Goal: Task Accomplishment & Management: Manage account settings

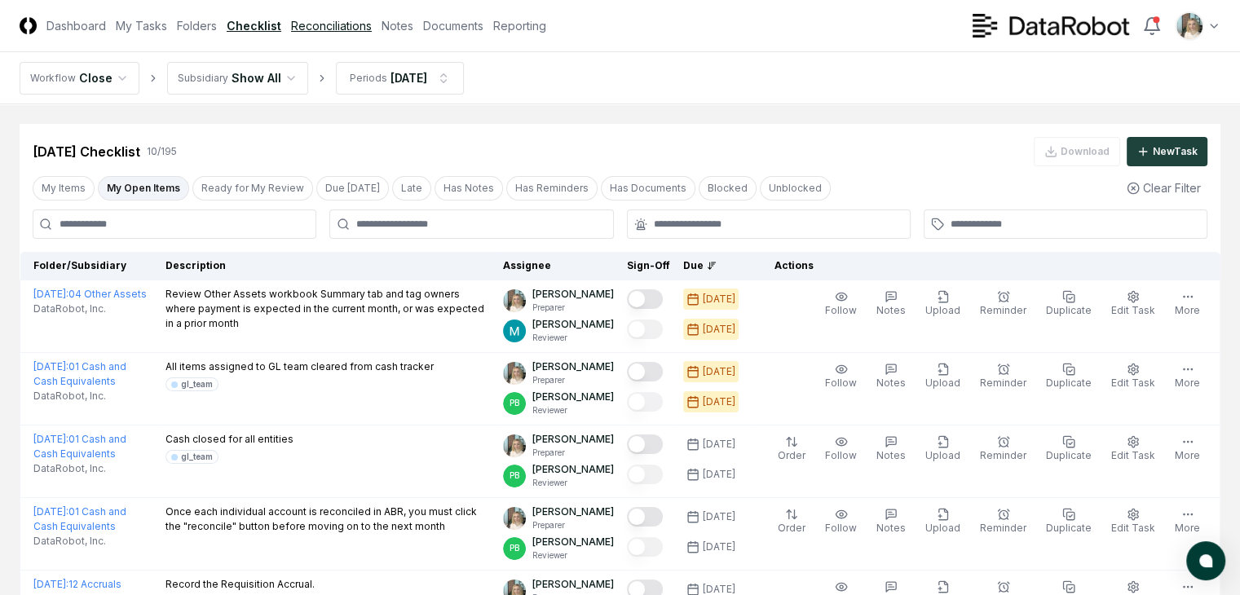
click at [372, 28] on link "Reconciliations" at bounding box center [331, 25] width 81 height 17
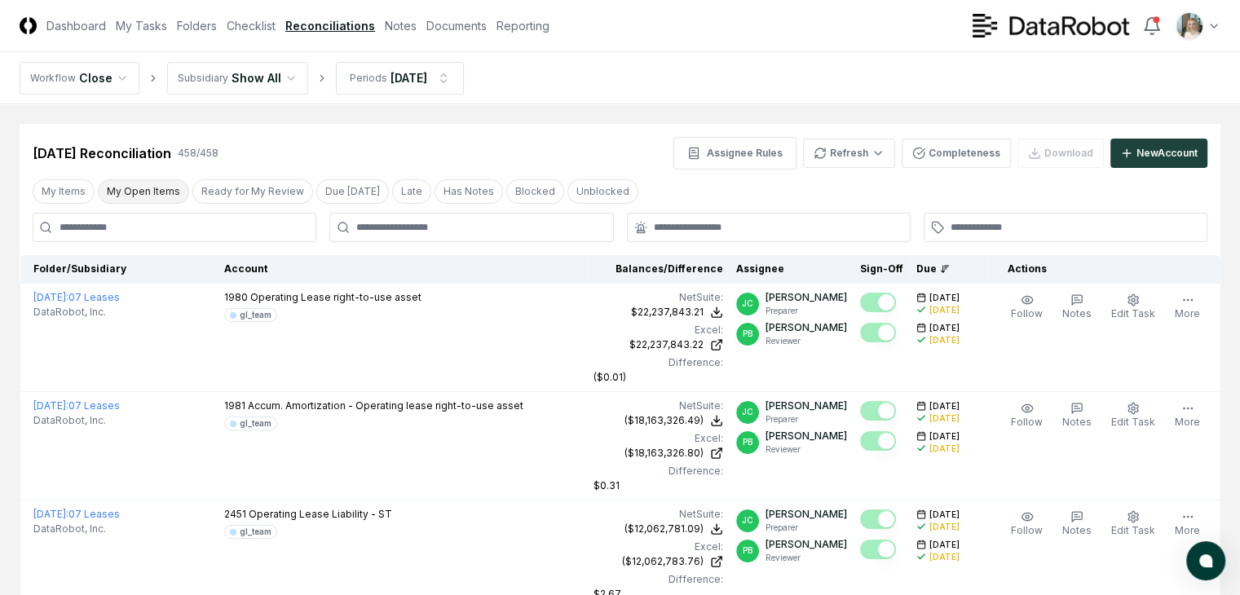
click at [147, 188] on button "My Open Items" at bounding box center [143, 191] width 91 height 24
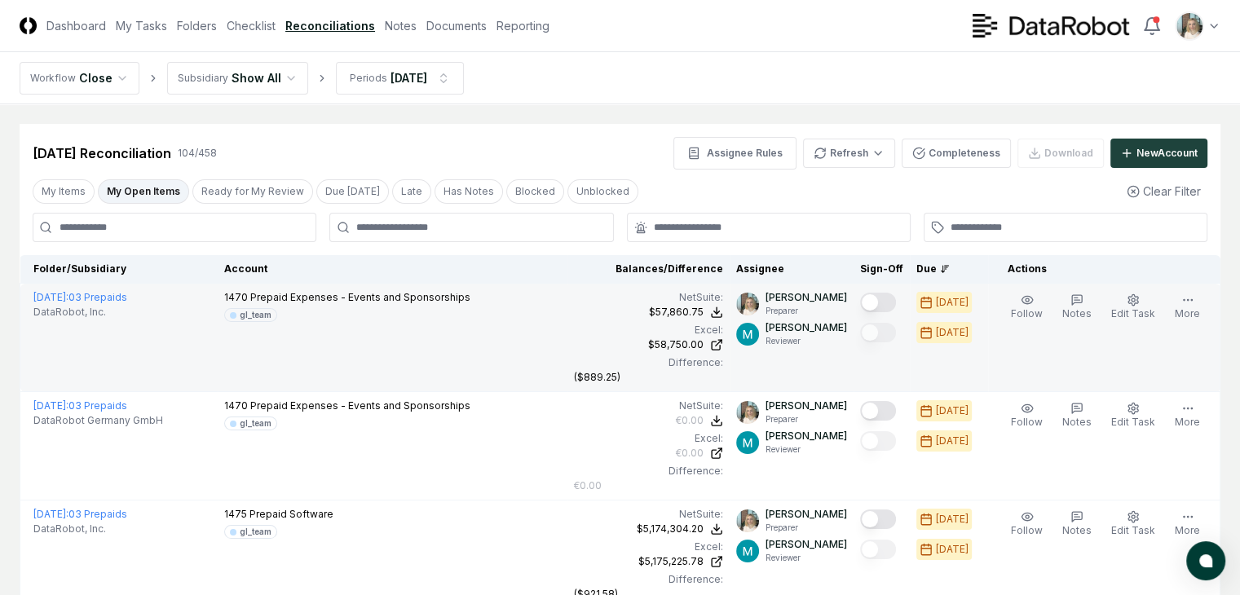
click at [867, 299] on button "Mark complete" at bounding box center [878, 303] width 36 height 20
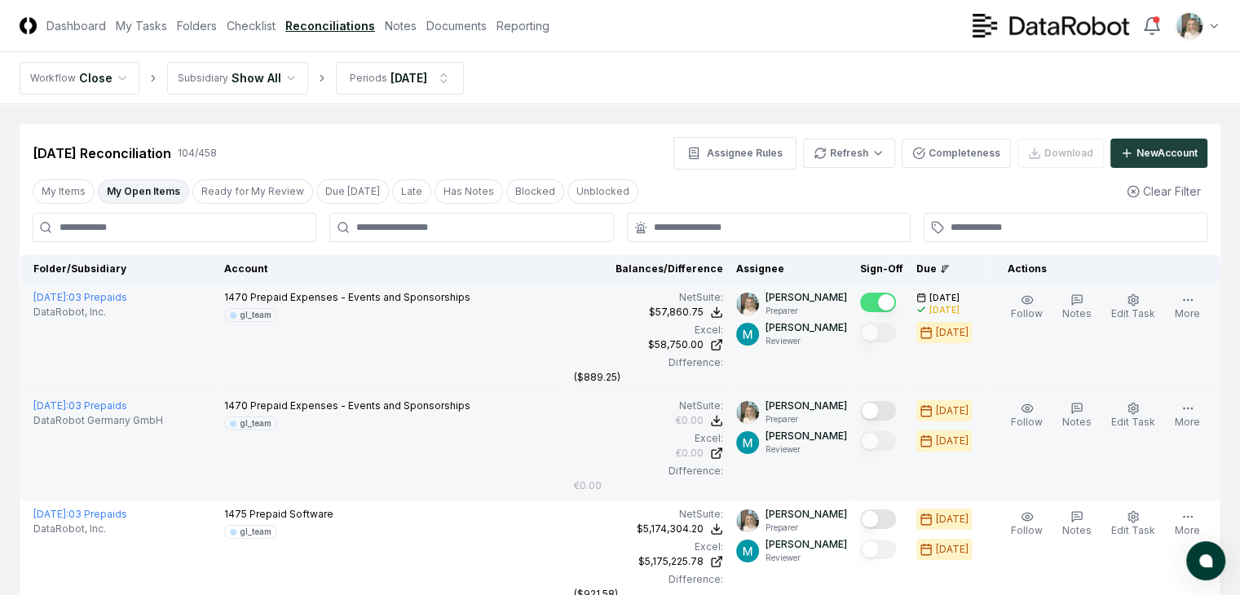
click at [872, 401] on button "Mark complete" at bounding box center [878, 411] width 36 height 20
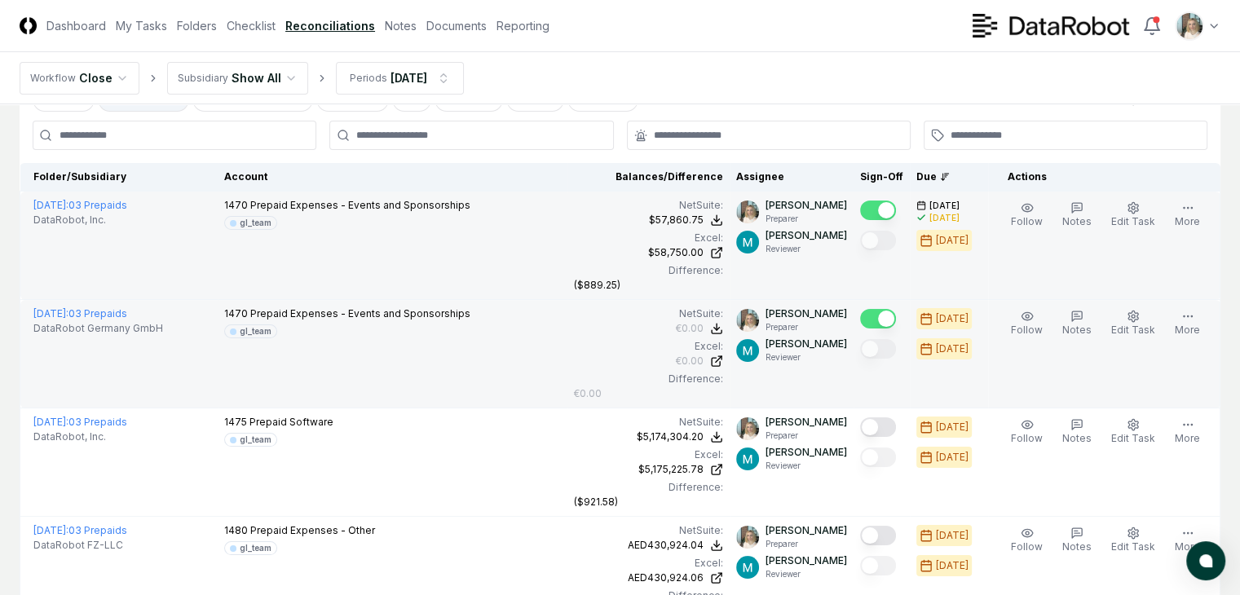
scroll to position [108, 0]
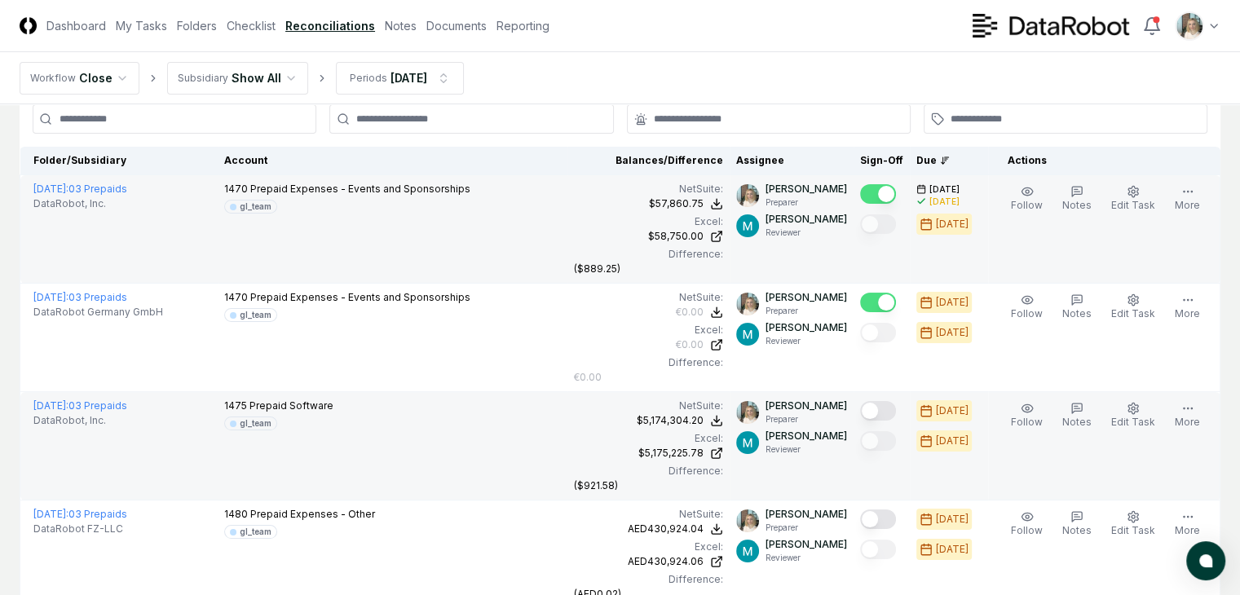
click at [874, 401] on button "Mark complete" at bounding box center [878, 411] width 36 height 20
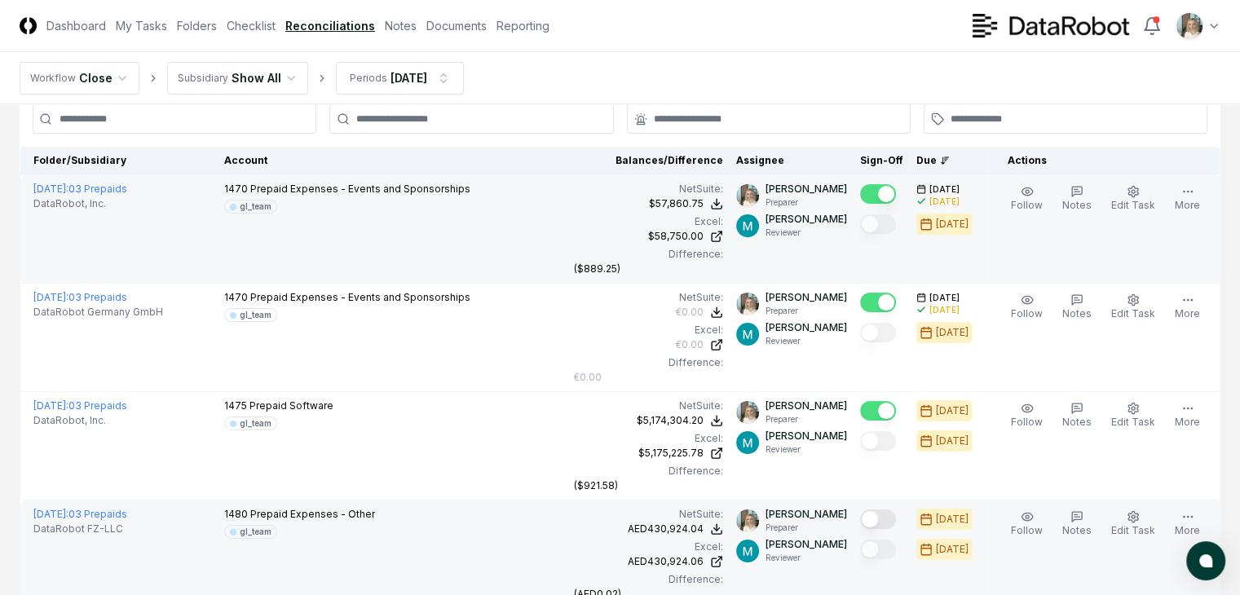
click at [869, 510] on button "Mark complete" at bounding box center [878, 520] width 36 height 20
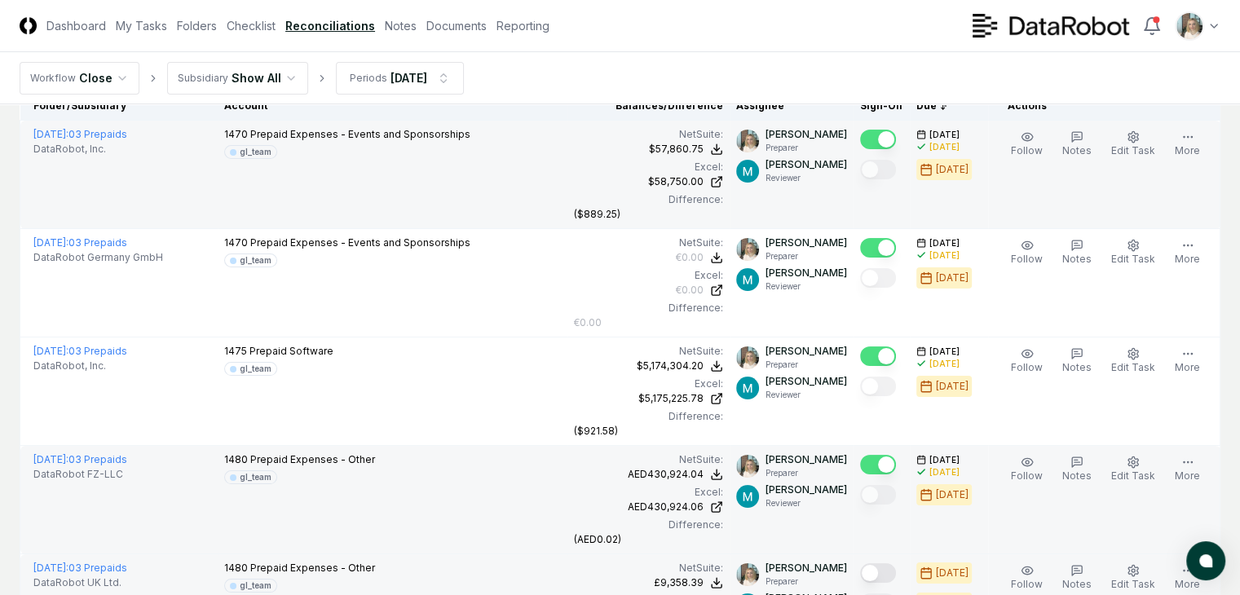
click at [867, 563] on button "Mark complete" at bounding box center [878, 573] width 36 height 20
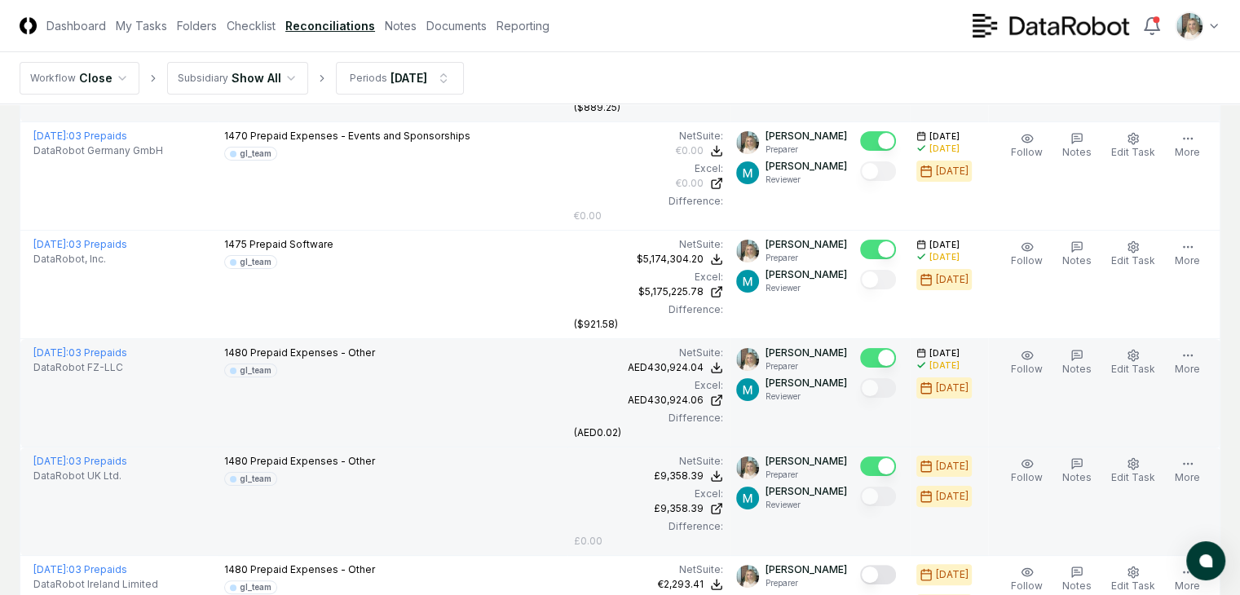
scroll to position [271, 0]
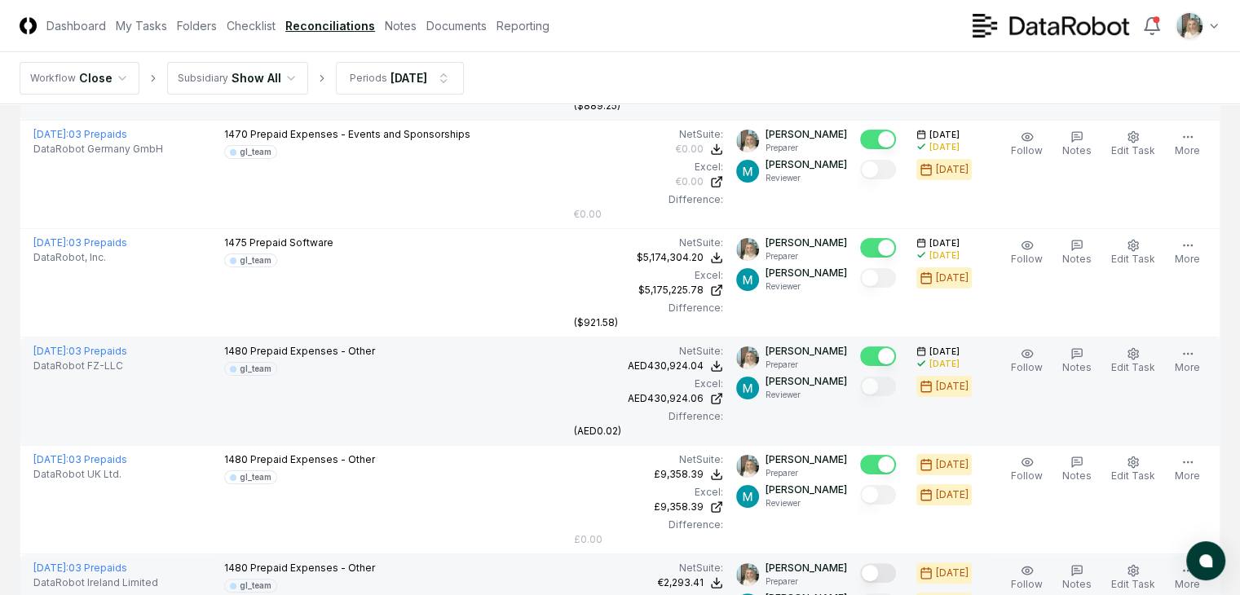
click at [870, 563] on button "Mark complete" at bounding box center [878, 573] width 36 height 20
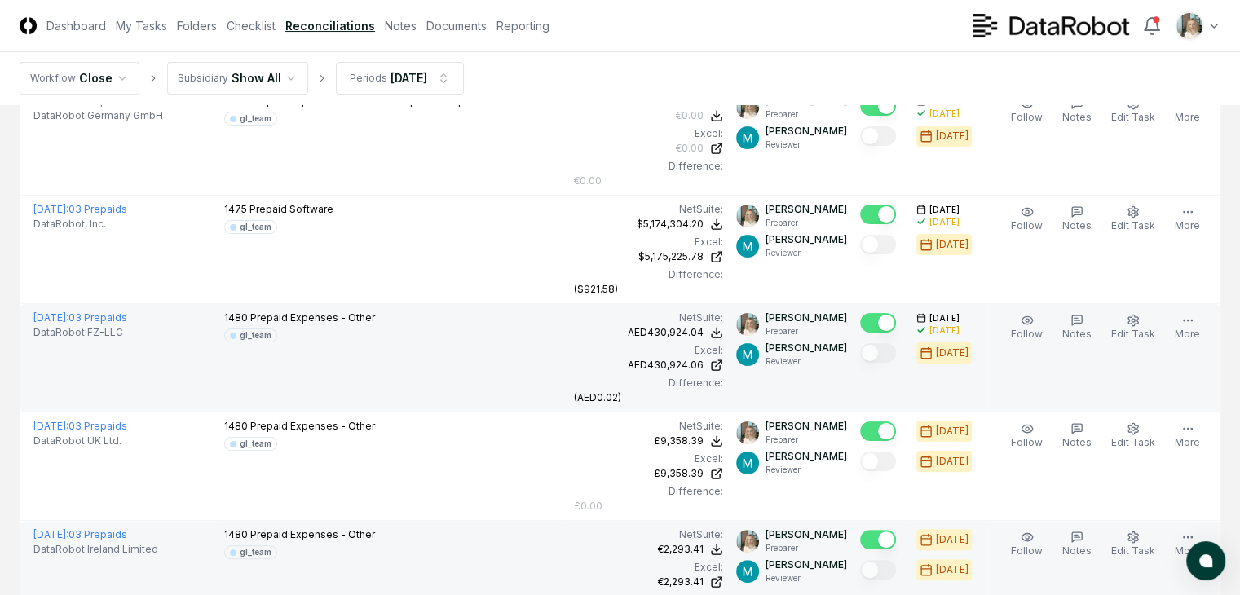
scroll to position [380, 0]
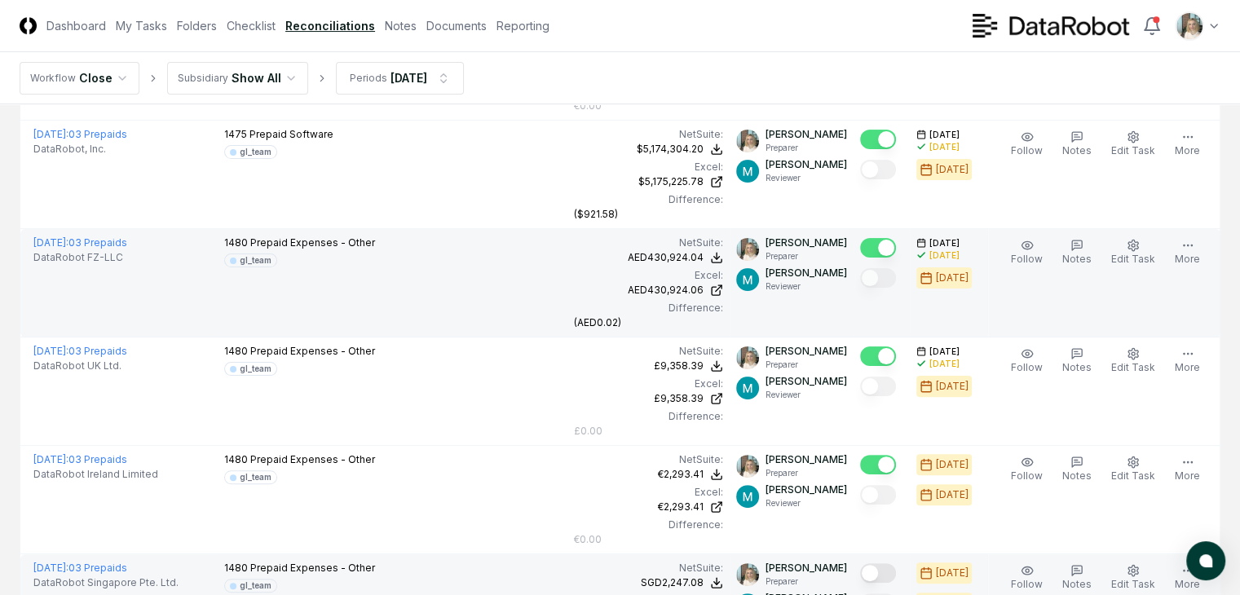
click at [871, 563] on button "Mark complete" at bounding box center [878, 573] width 36 height 20
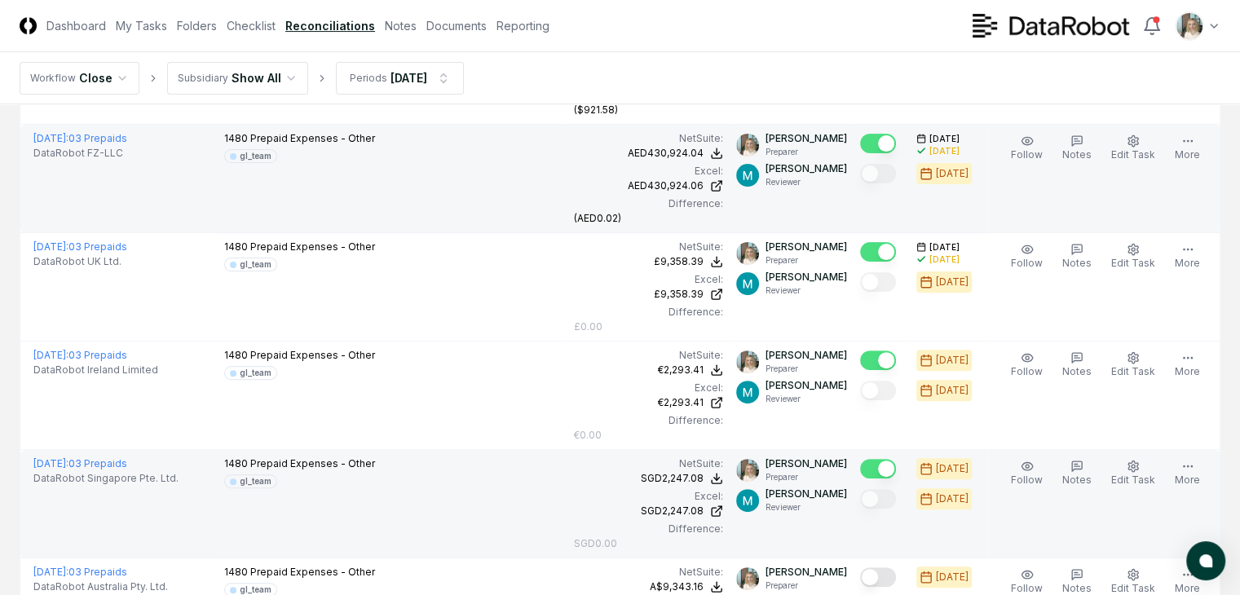
scroll to position [489, 0]
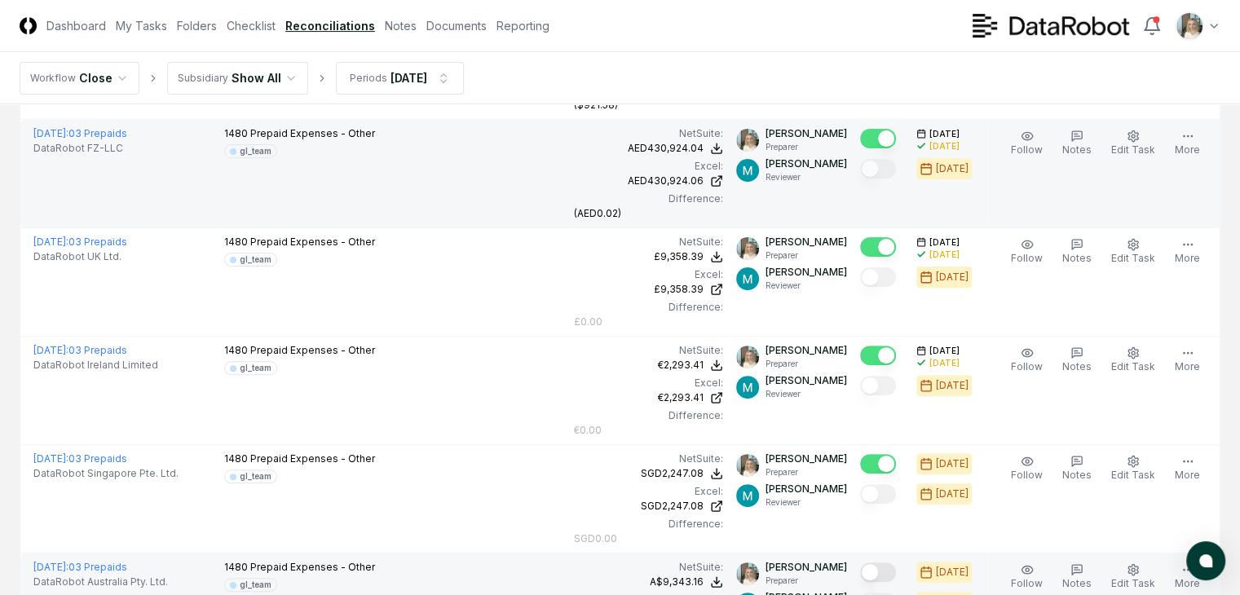
click at [871, 563] on button "Mark complete" at bounding box center [878, 573] width 36 height 20
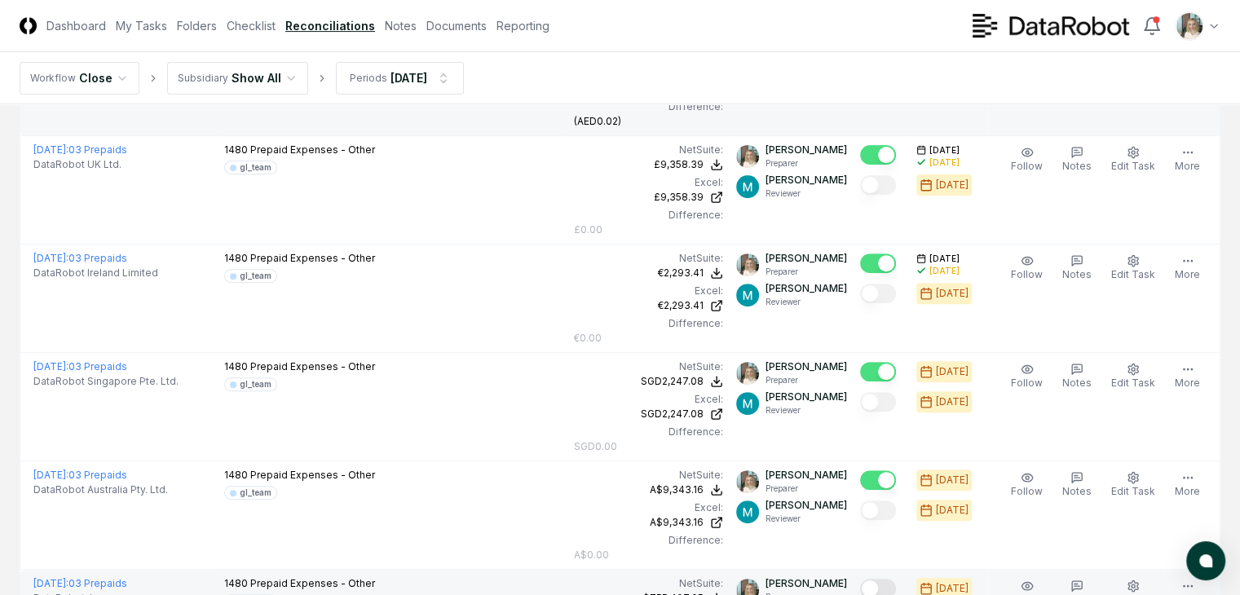
scroll to position [598, 0]
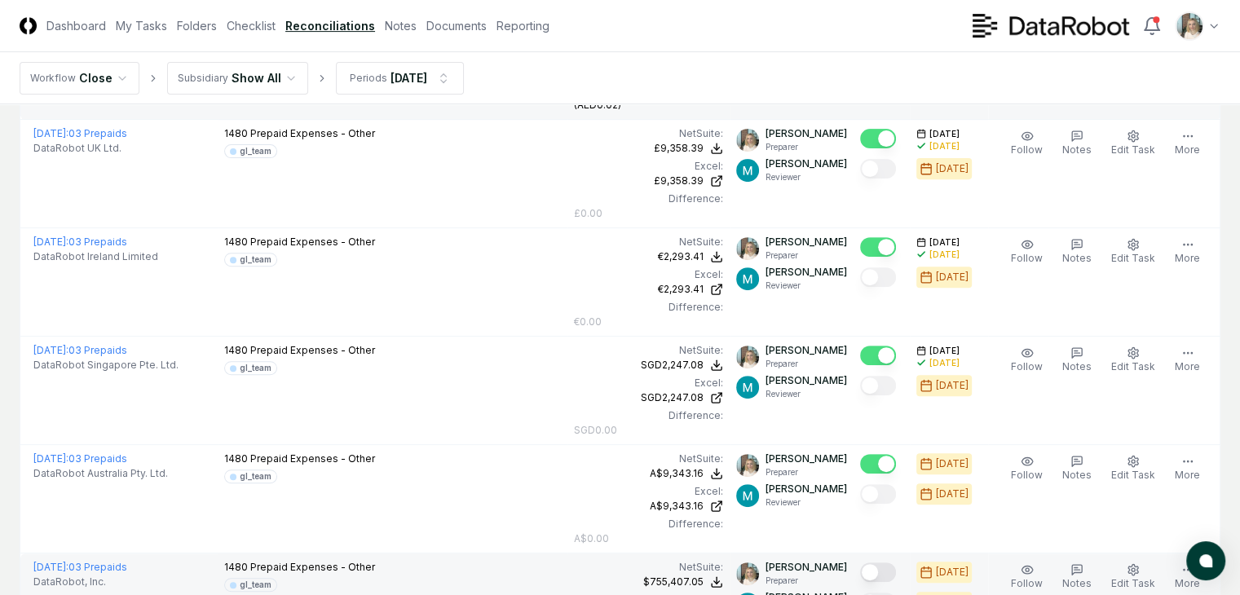
click at [872, 563] on button "Mark complete" at bounding box center [878, 573] width 36 height 20
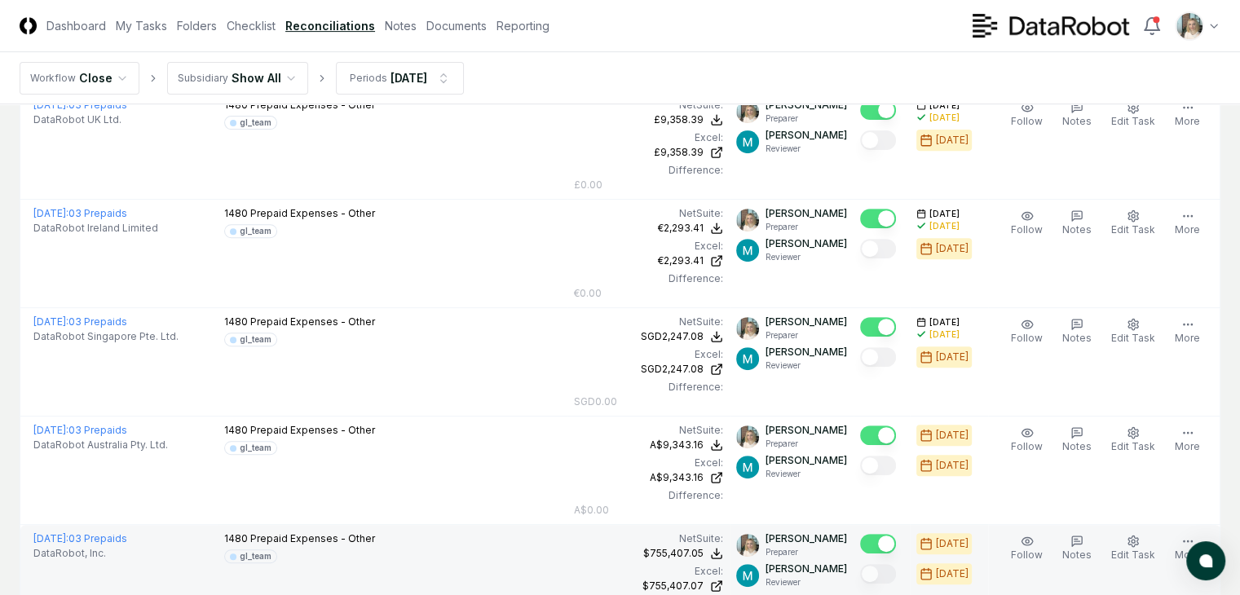
scroll to position [652, 0]
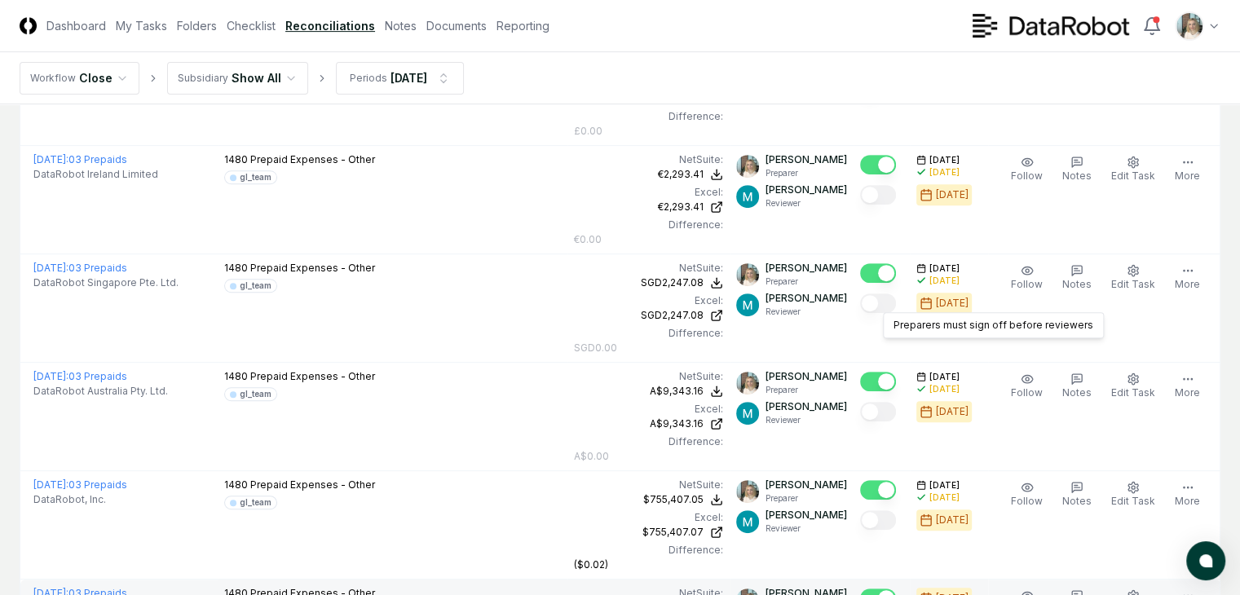
scroll to position [706, 0]
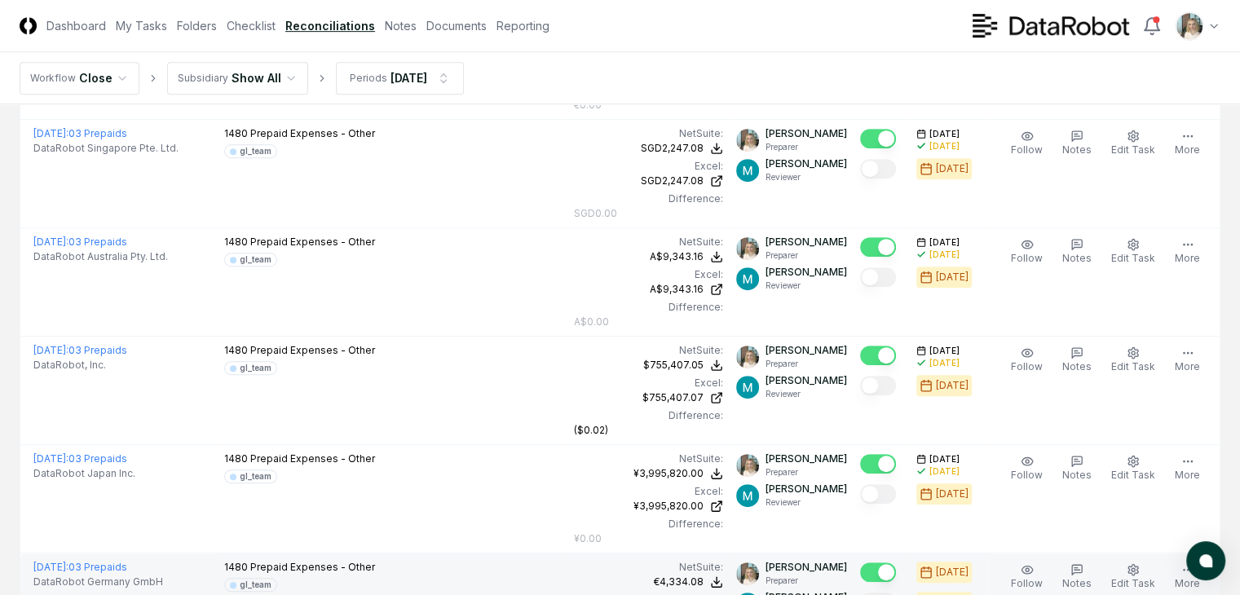
scroll to position [815, 0]
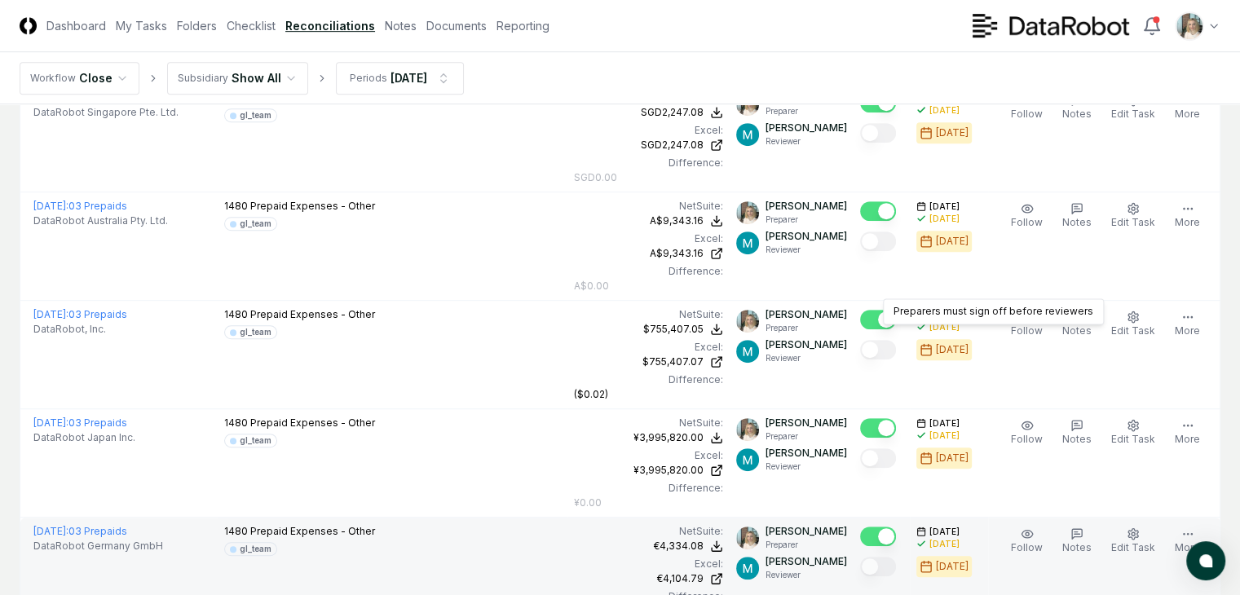
scroll to position [869, 0]
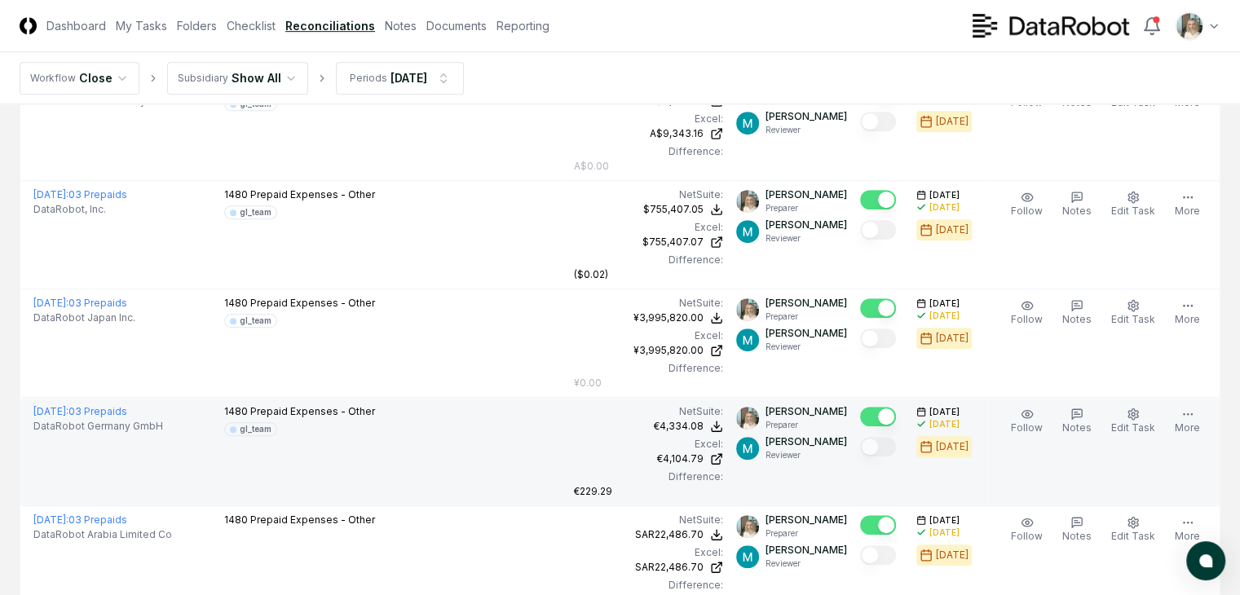
scroll to position [978, 0]
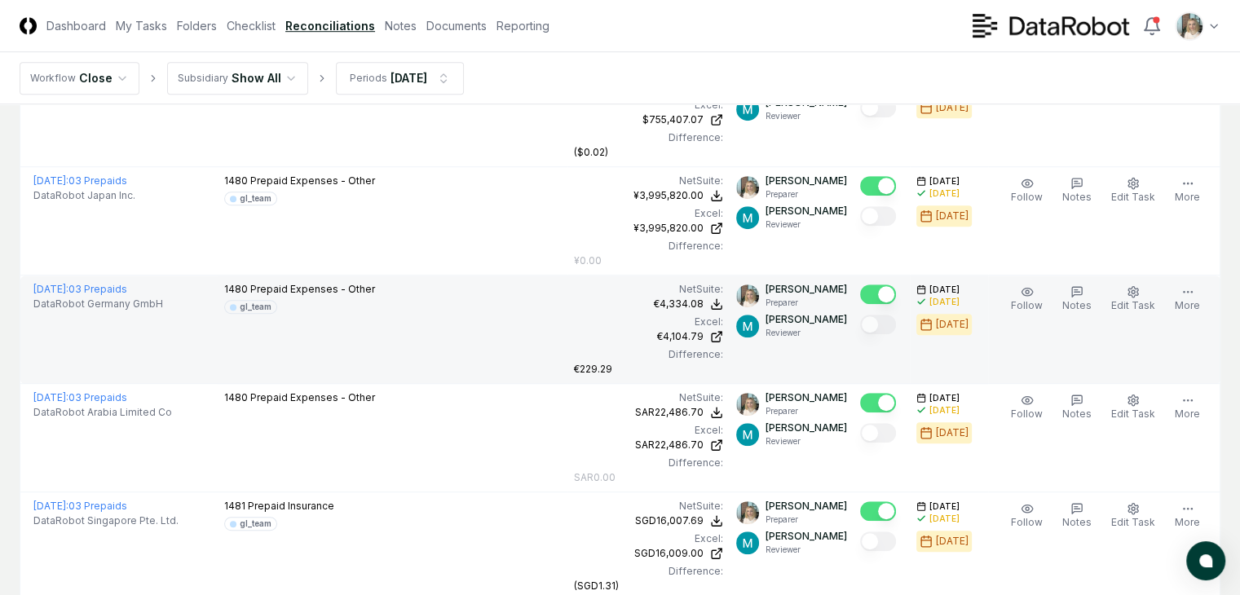
scroll to position [1141, 0]
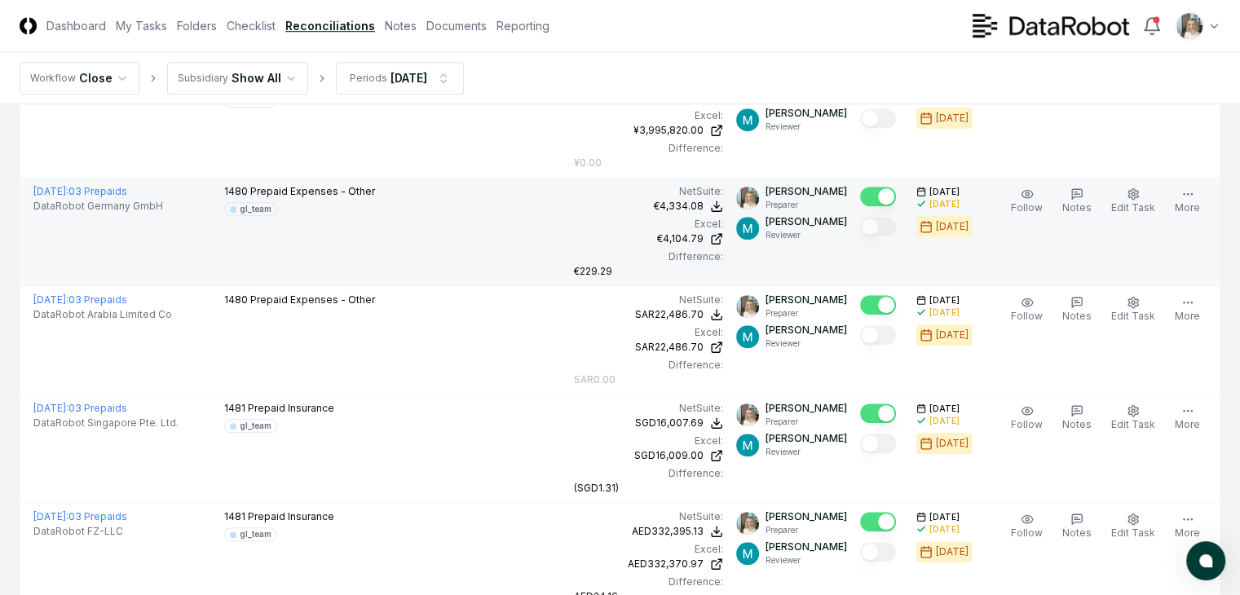
scroll to position [1250, 0]
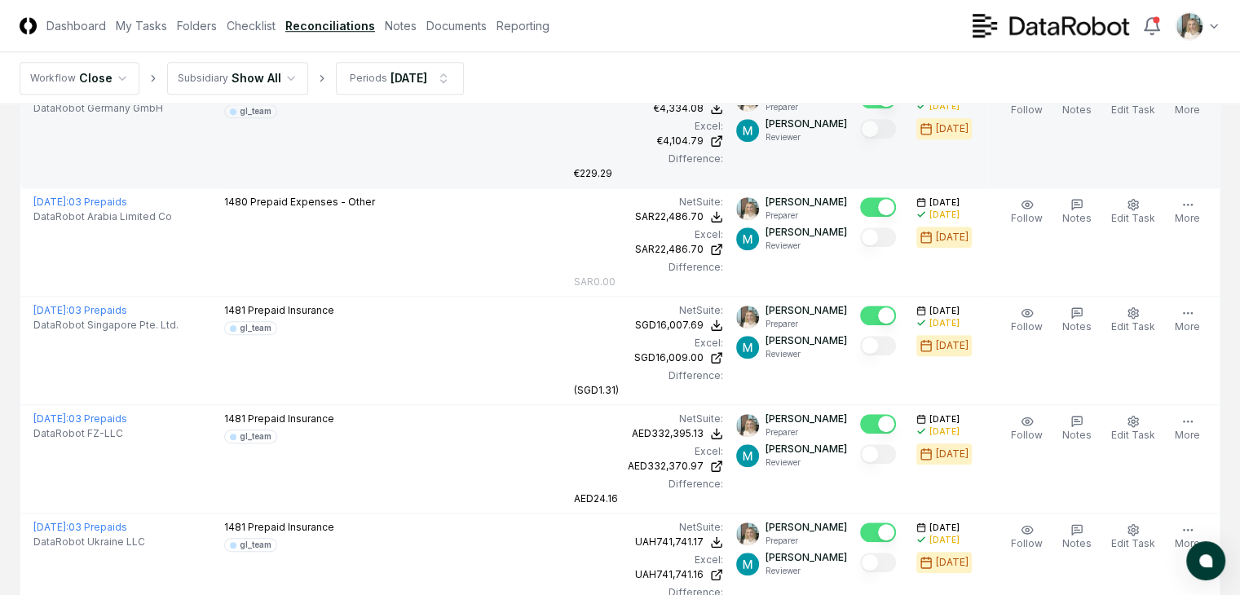
scroll to position [1304, 0]
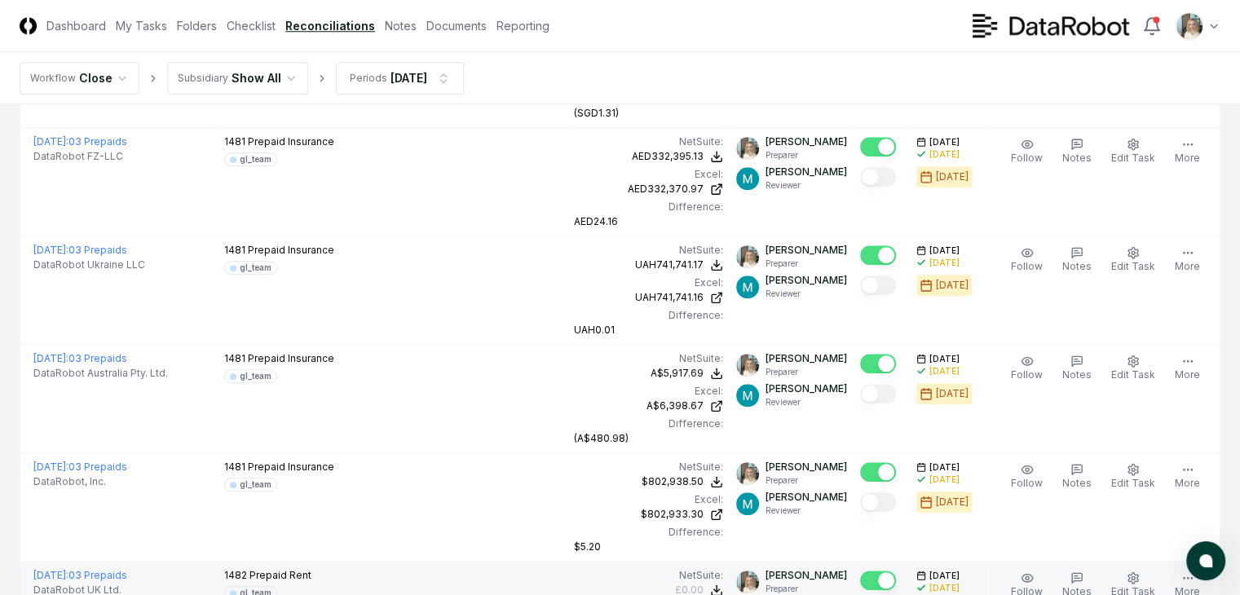
scroll to position [1576, 0]
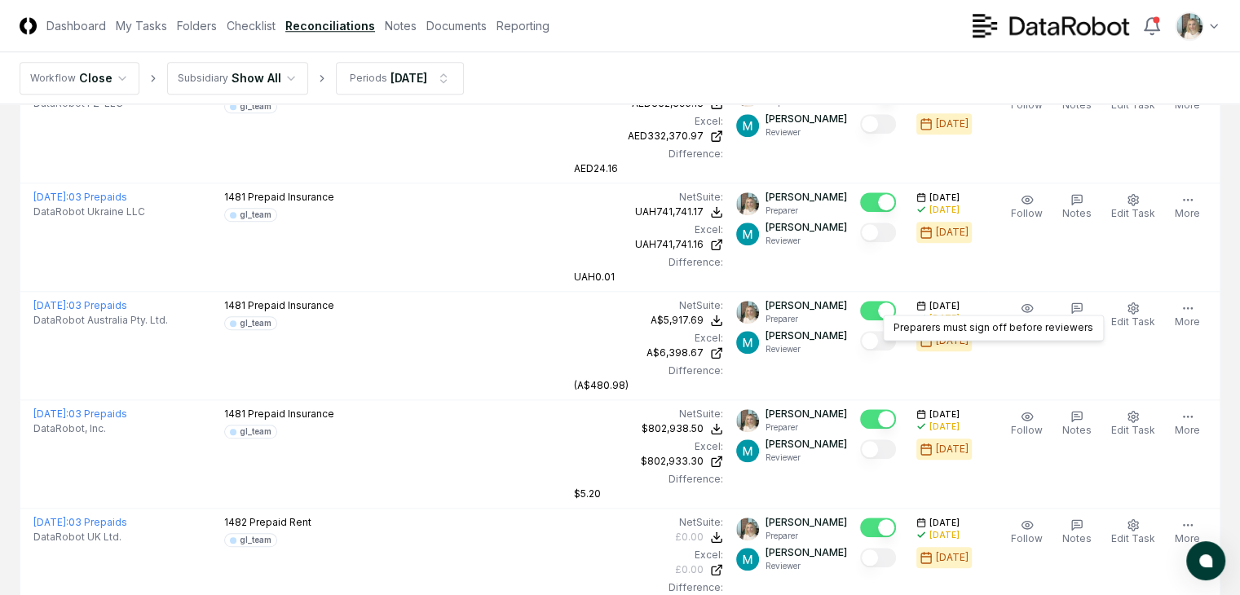
scroll to position [1631, 0]
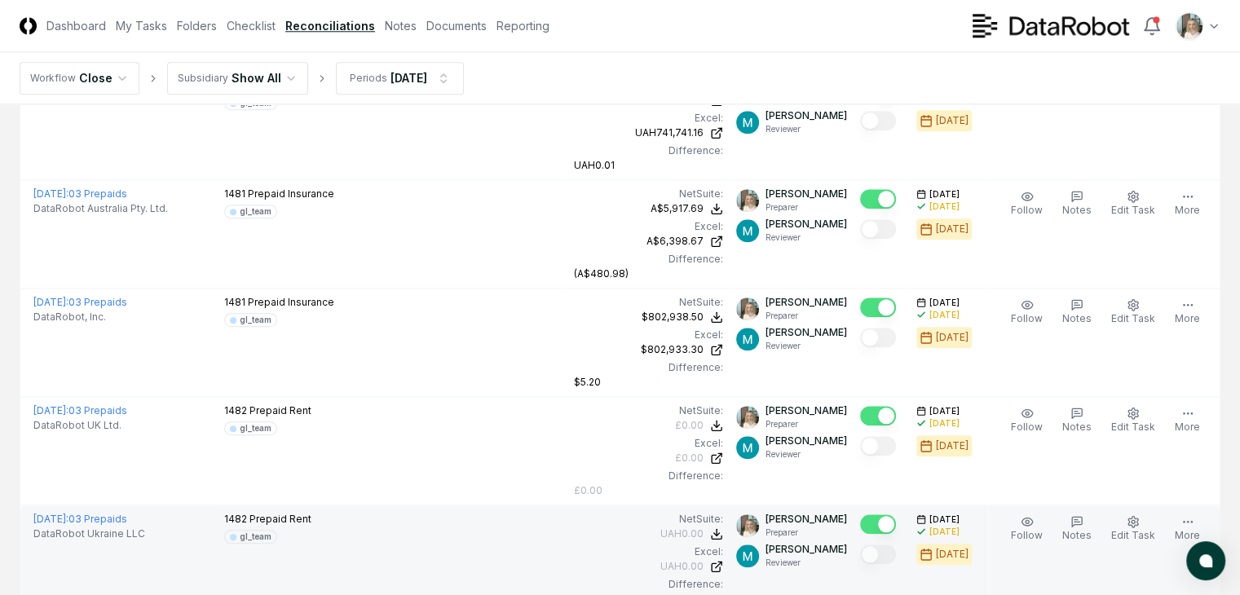
scroll to position [1739, 0]
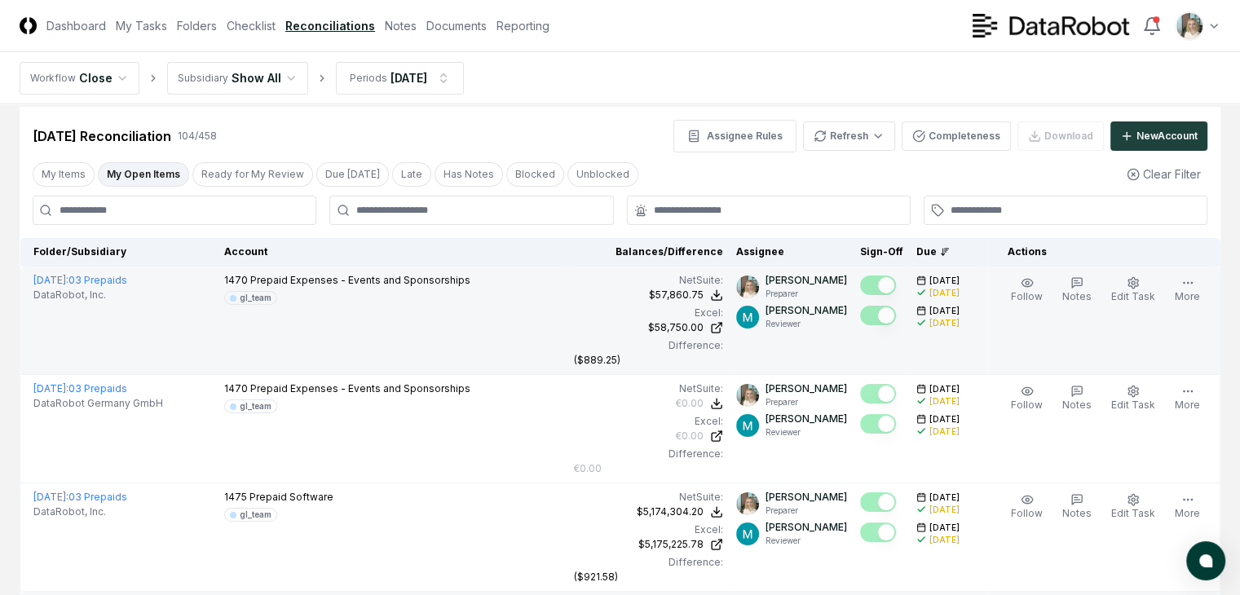
scroll to position [0, 0]
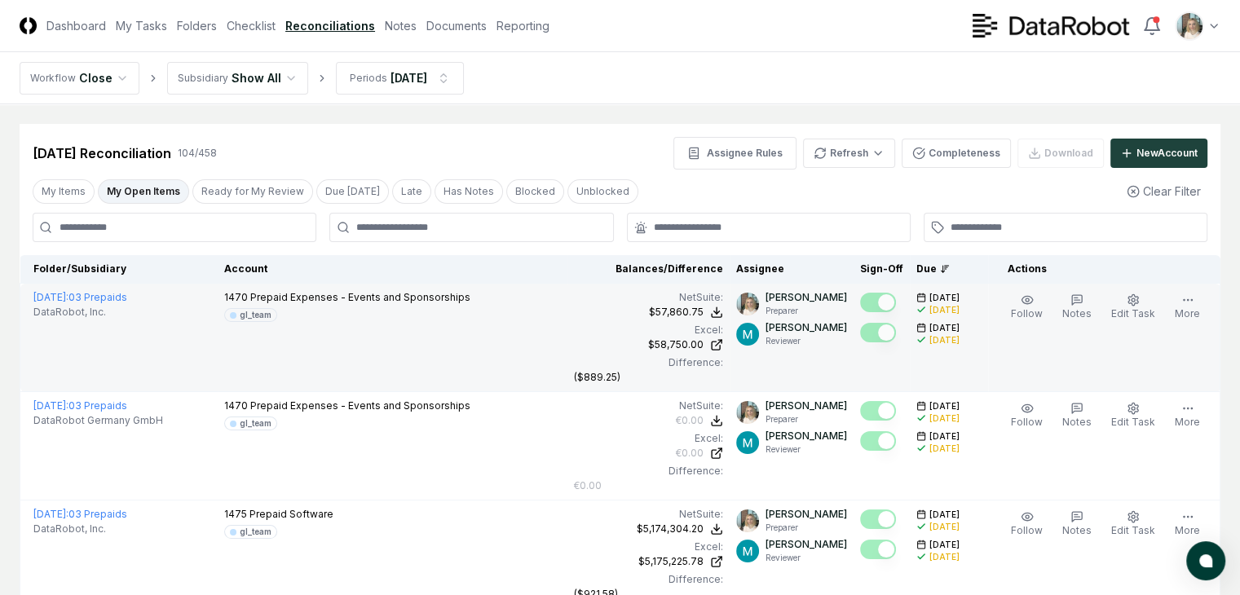
click at [140, 188] on button "My Open Items" at bounding box center [143, 191] width 91 height 24
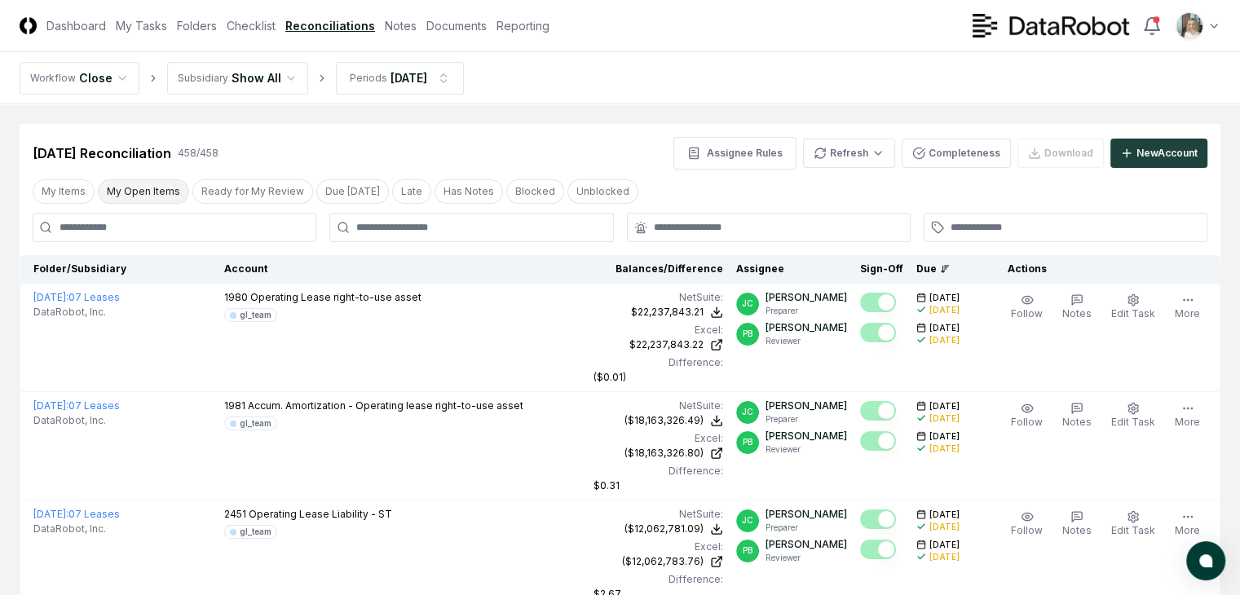
click at [139, 188] on button "My Open Items" at bounding box center [143, 191] width 91 height 24
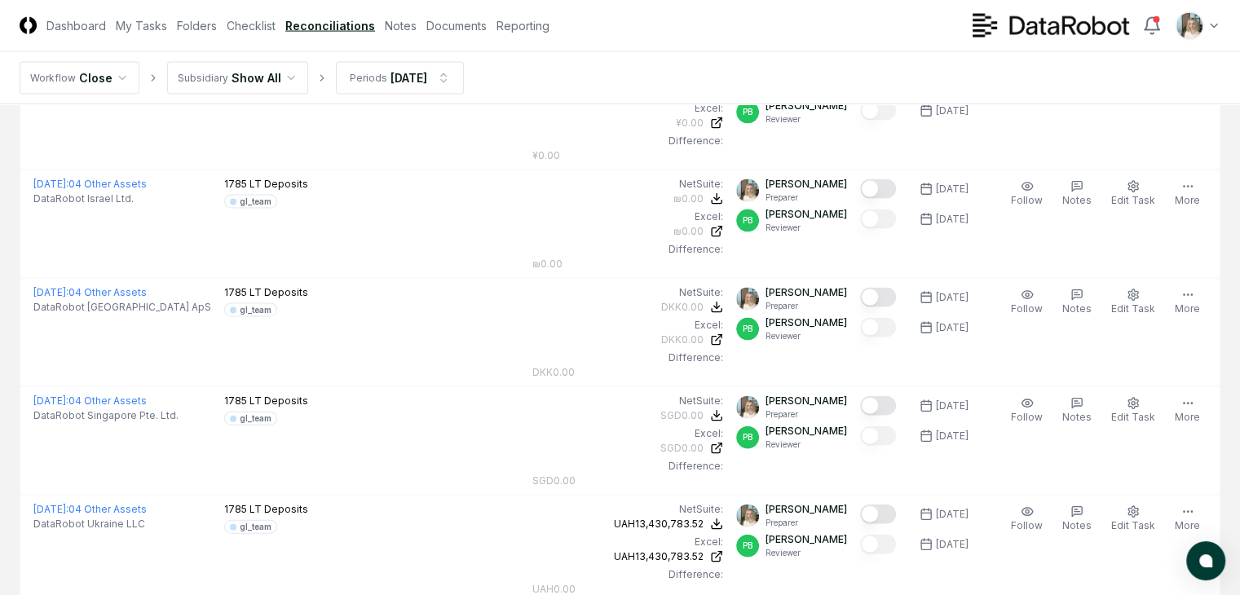
scroll to position [3480, 0]
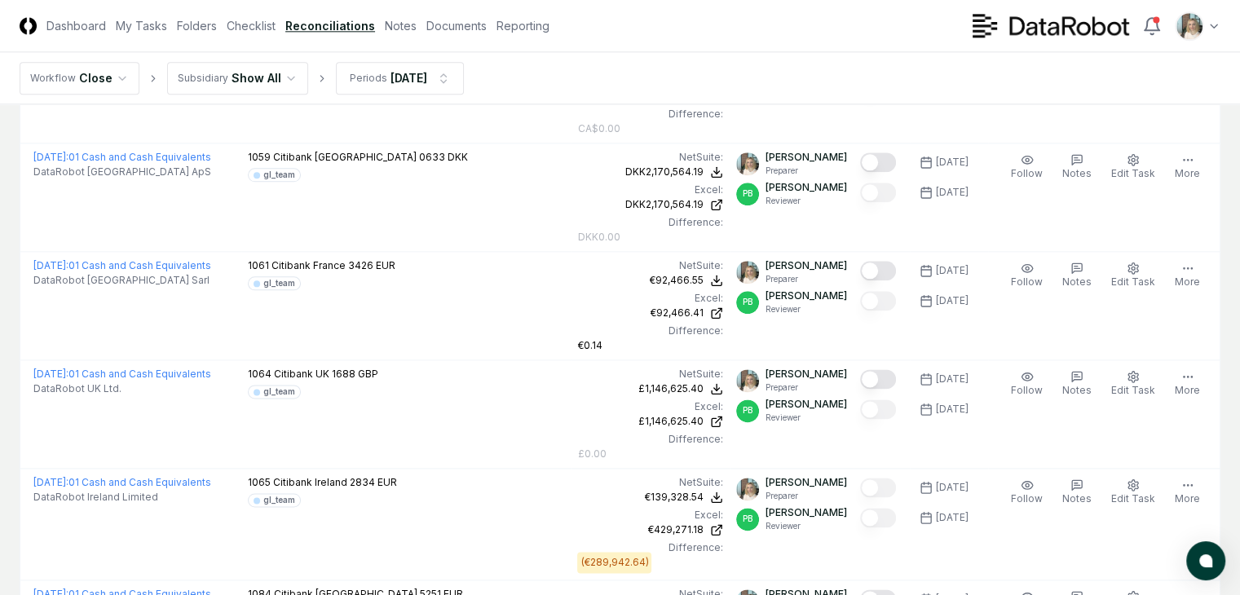
scroll to position [2120, 0]
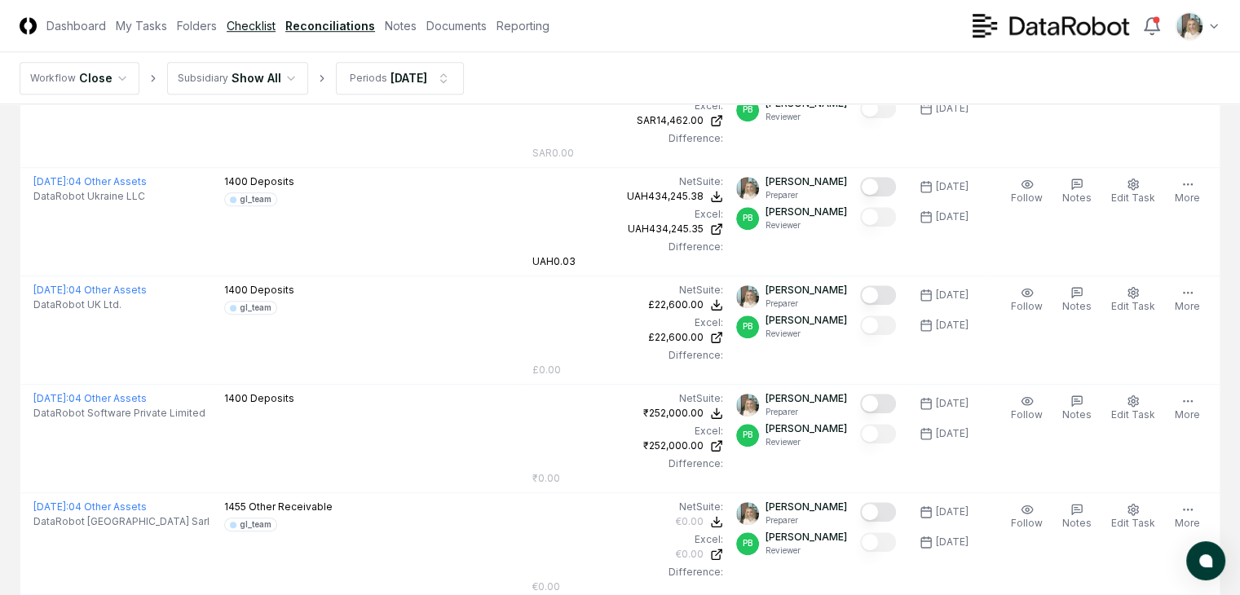
scroll to position [1304, 0]
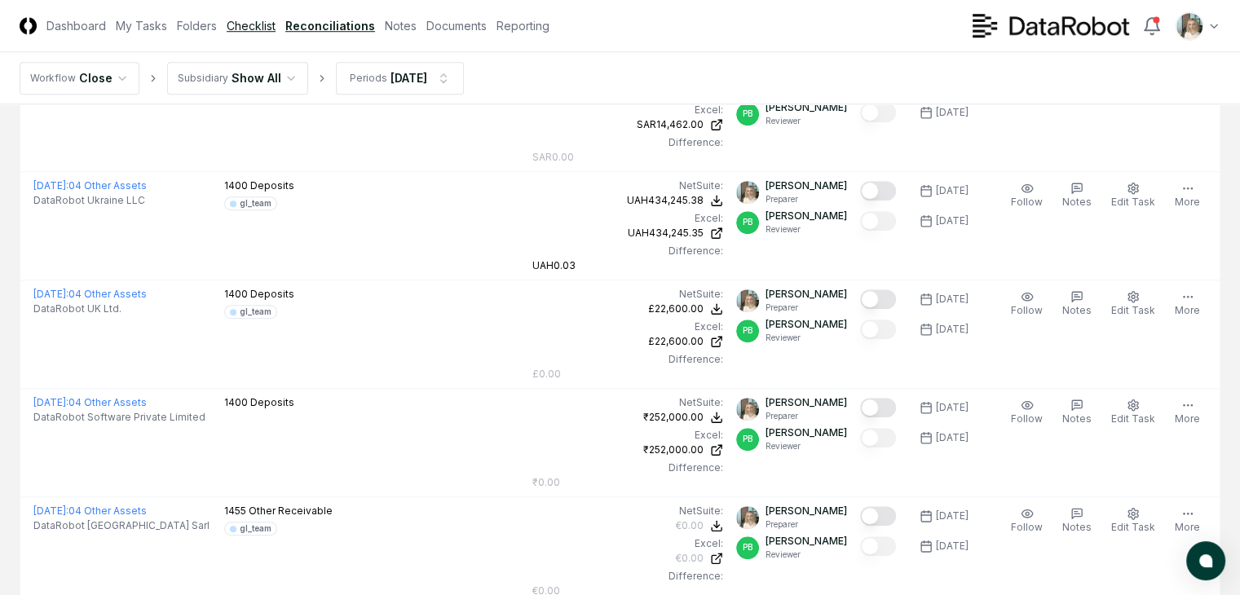
click at [276, 23] on link "Checklist" at bounding box center [251, 25] width 49 height 17
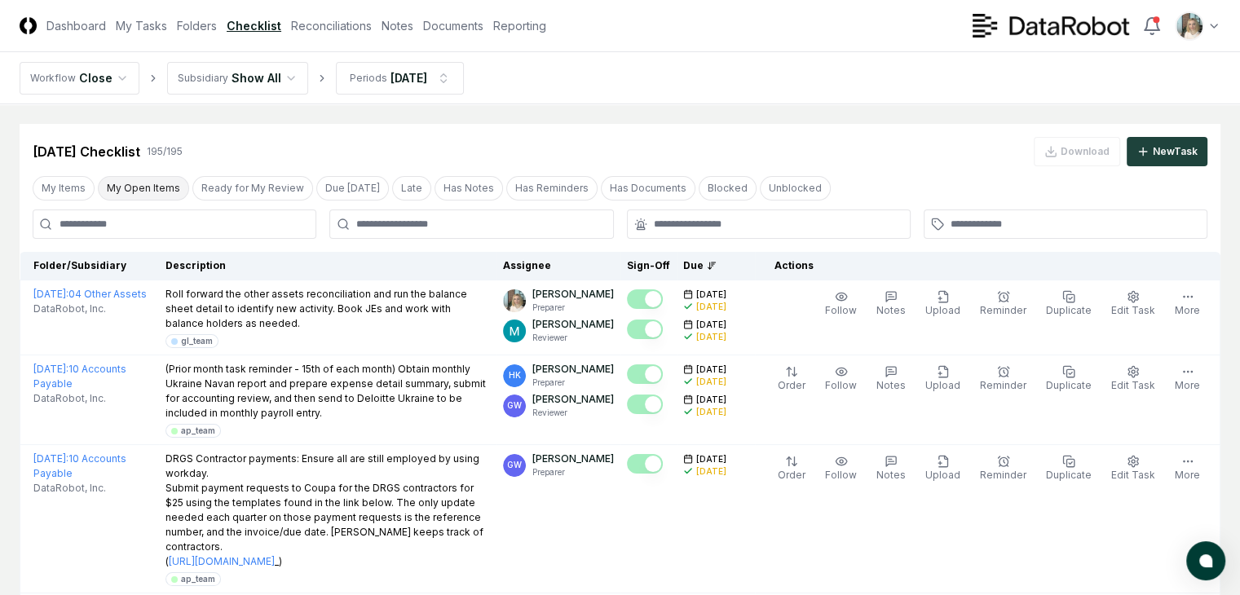
click at [150, 188] on button "My Open Items" at bounding box center [143, 188] width 91 height 24
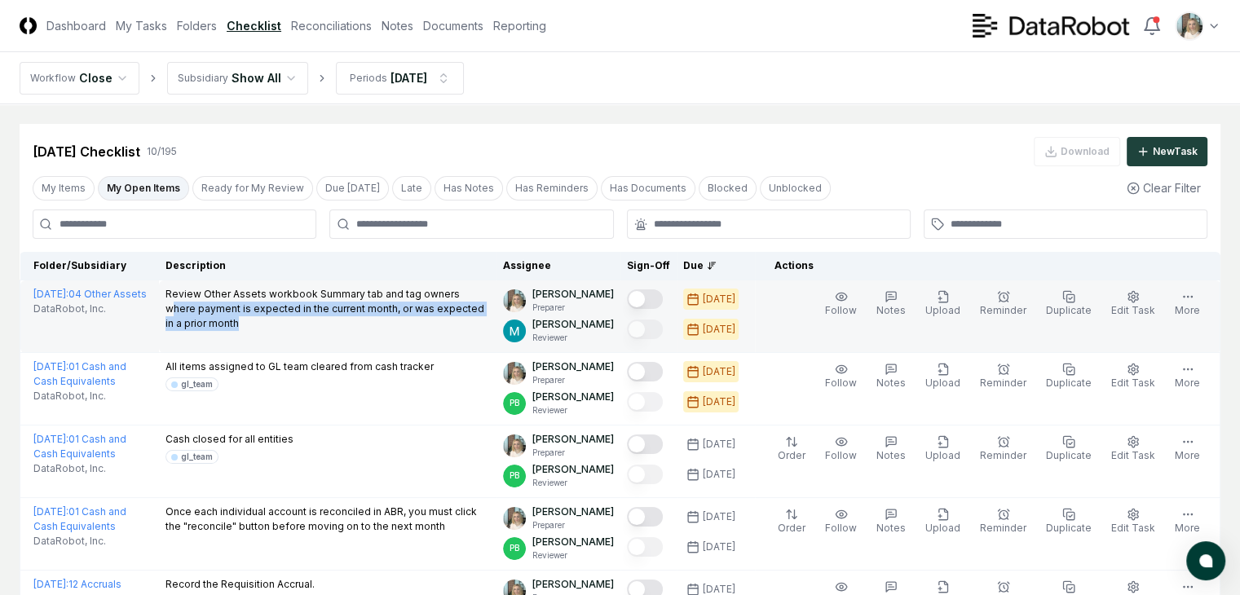
drag, startPoint x: 225, startPoint y: 303, endPoint x: 365, endPoint y: 329, distance: 142.5
click at [365, 329] on p "Review Other Assets workbook Summary tab and tag owners where payment is expect…" at bounding box center [328, 309] width 325 height 44
click at [272, 298] on p "Review Other Assets workbook Summary tab and tag owners where payment is expect…" at bounding box center [328, 309] width 325 height 44
drag, startPoint x: 205, startPoint y: 294, endPoint x: 385, endPoint y: 325, distance: 182.0
click at [385, 325] on p "Review Other Assets workbook Summary tab and tag owners where payment is expect…" at bounding box center [328, 309] width 325 height 44
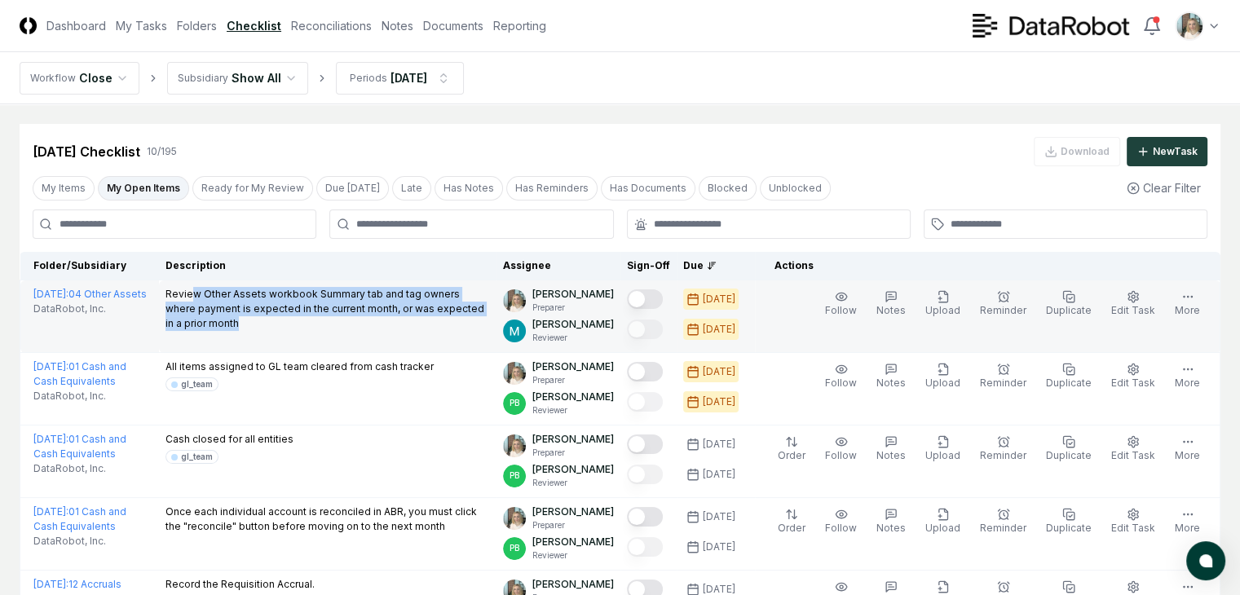
click at [649, 298] on button "Mark complete" at bounding box center [645, 299] width 36 height 20
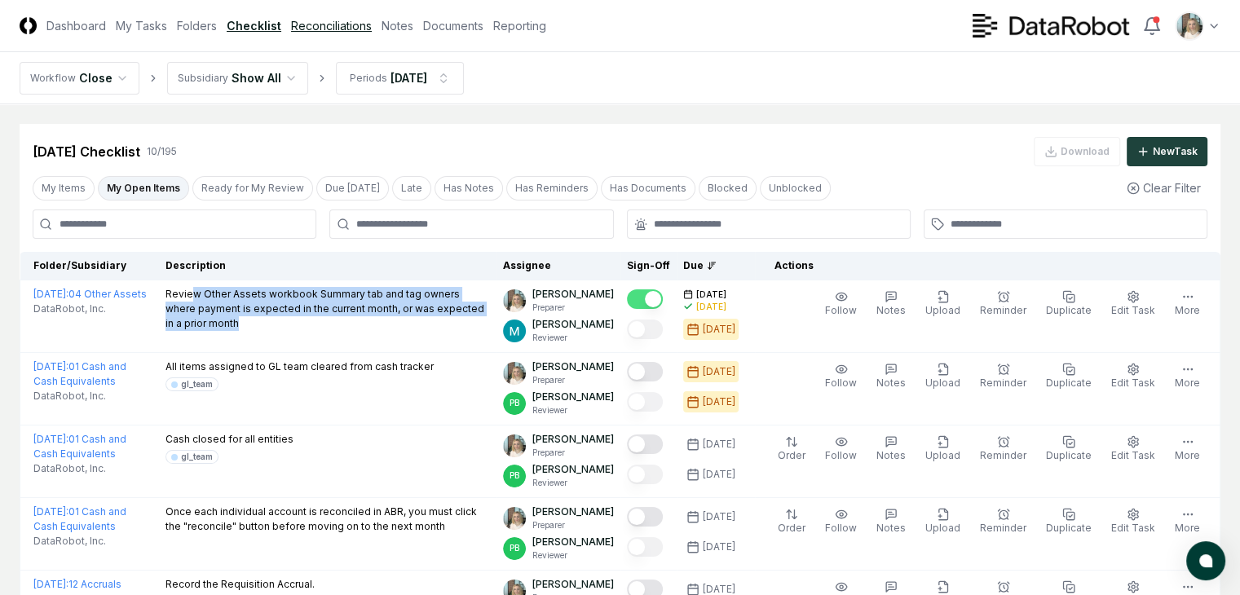
click at [372, 20] on link "Reconciliations" at bounding box center [331, 25] width 81 height 17
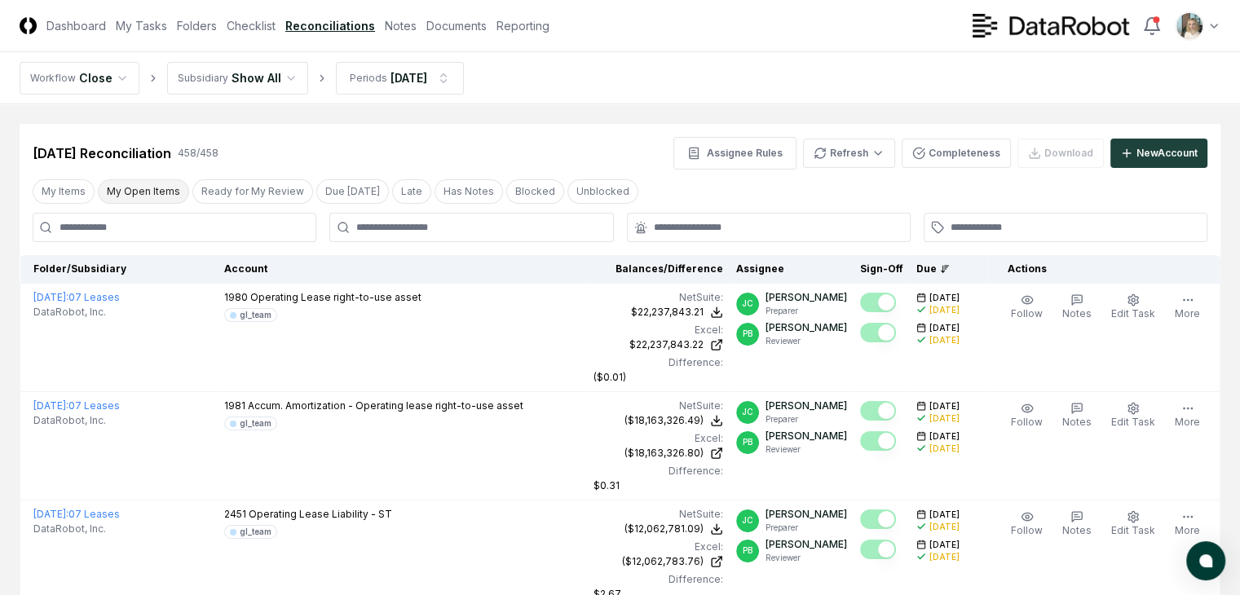
click at [158, 190] on button "My Open Items" at bounding box center [143, 191] width 91 height 24
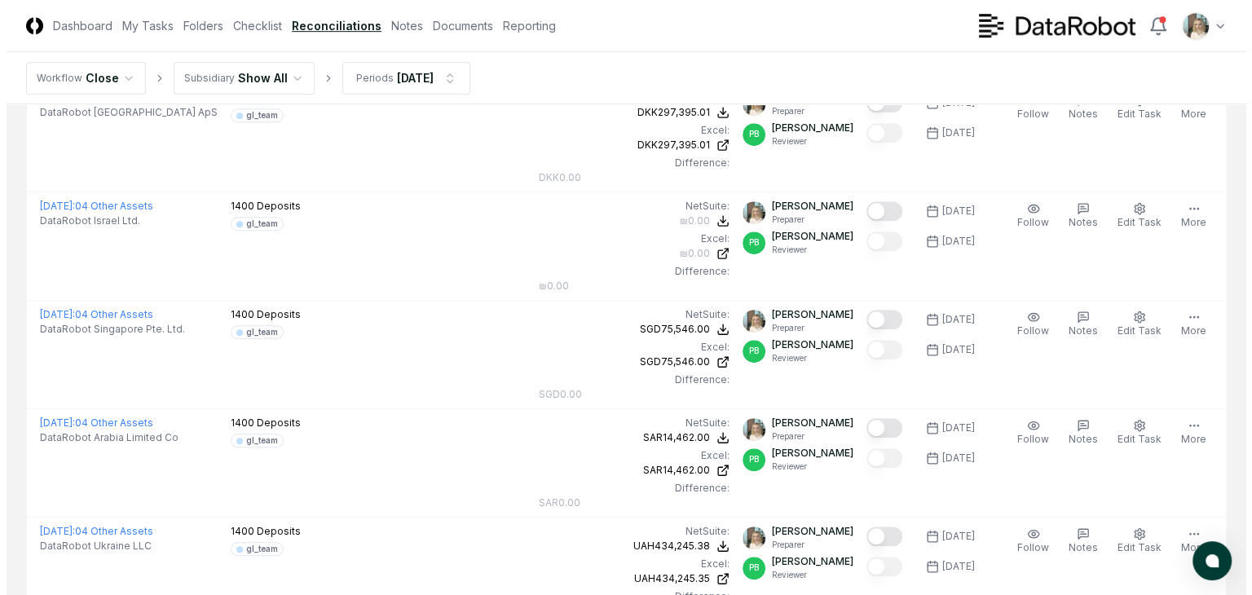
scroll to position [1032, 0]
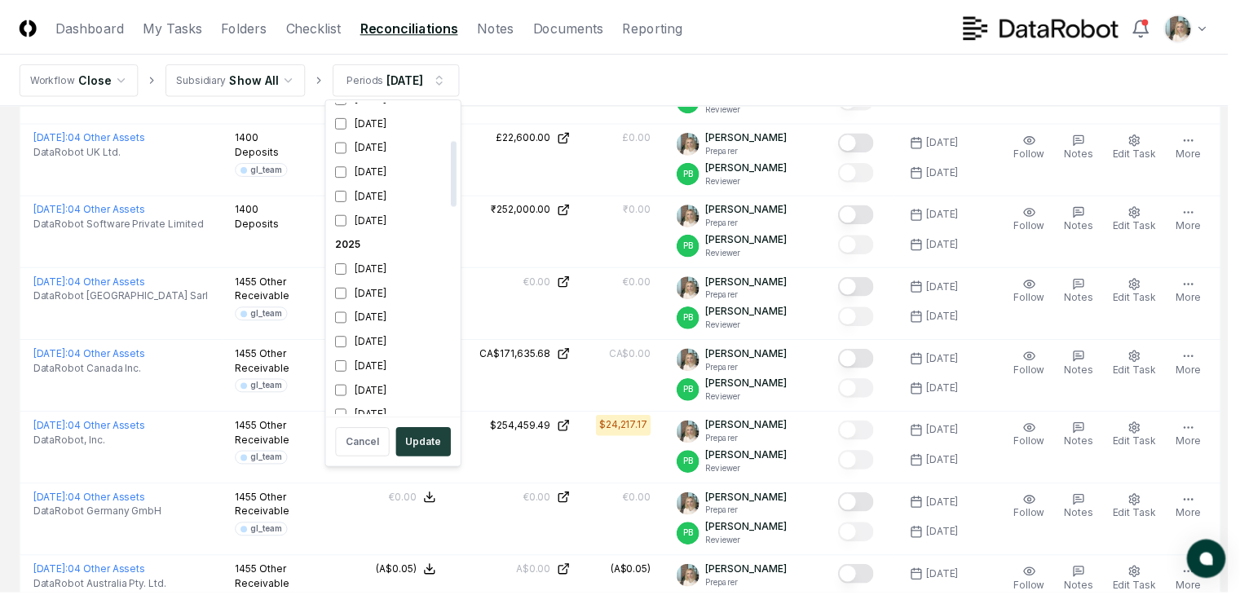
scroll to position [176, 0]
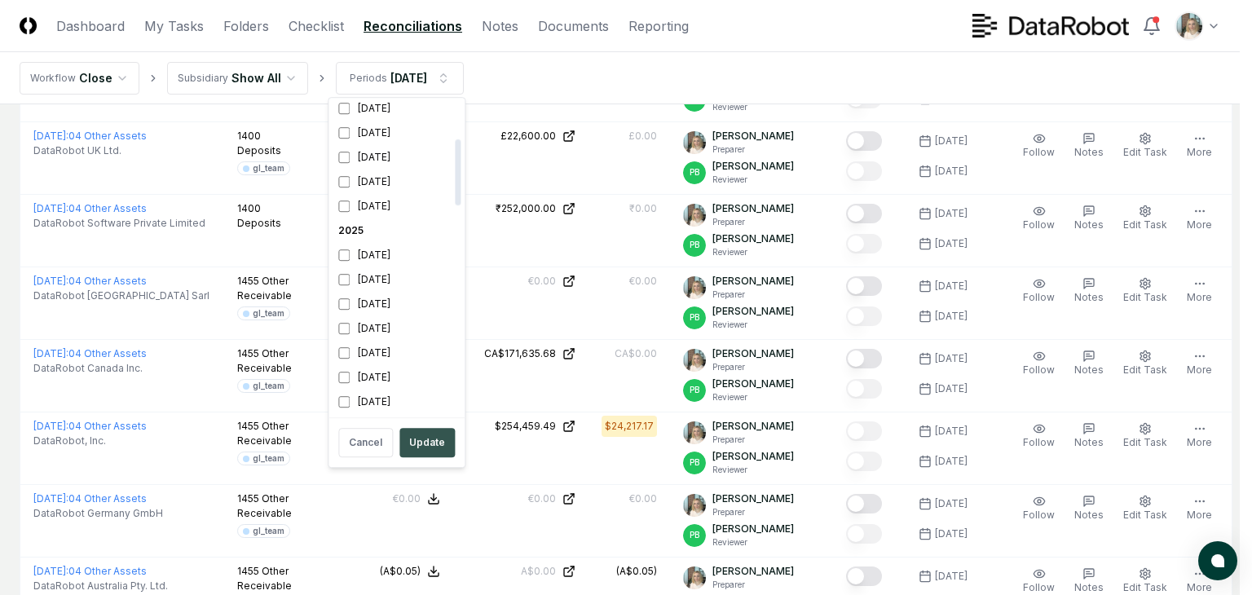
click at [411, 439] on button "Update" at bounding box center [427, 442] width 55 height 29
